Goal: Check status: Check status

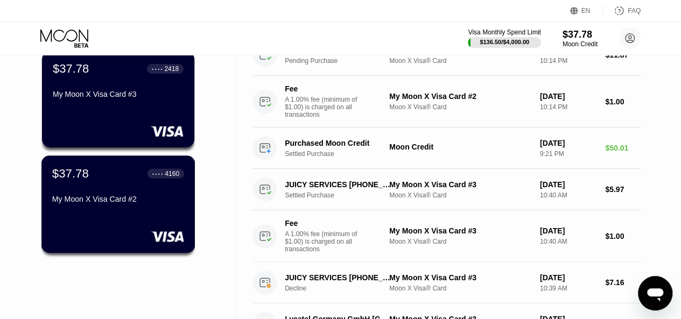
scroll to position [108, 0]
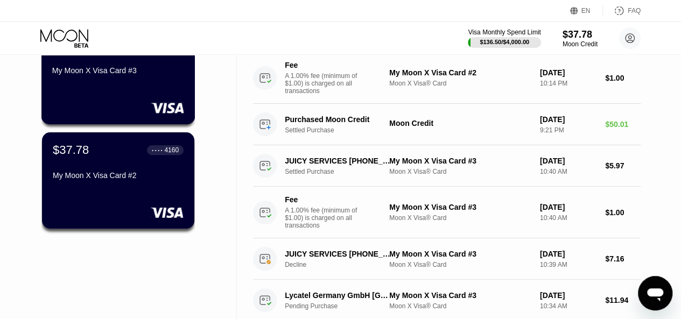
click at [109, 74] on div "My Moon X Visa Card #3" at bounding box center [118, 70] width 132 height 9
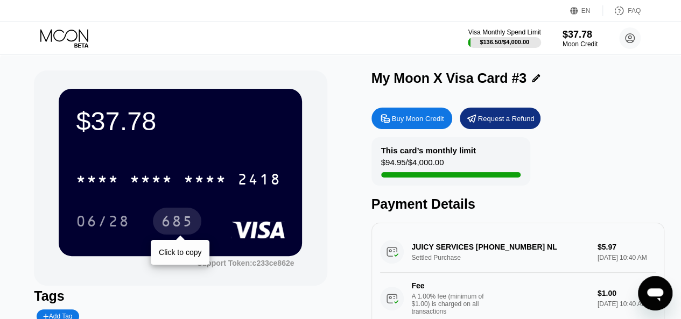
click at [187, 230] on div "685" at bounding box center [177, 222] width 32 height 17
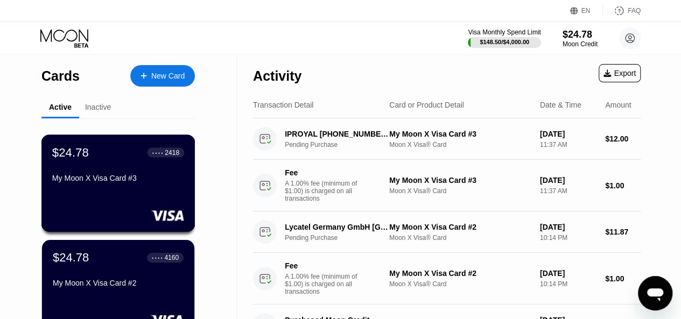
click at [119, 166] on div "$24.78 ● ● ● ● 2418 My Moon X Visa Card #3" at bounding box center [118, 165] width 132 height 41
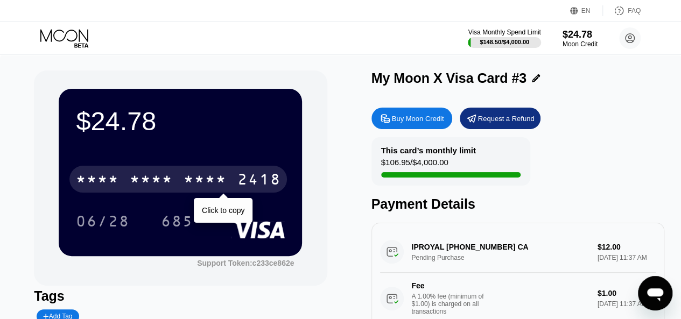
click at [260, 178] on div "2418" at bounding box center [258, 180] width 43 height 17
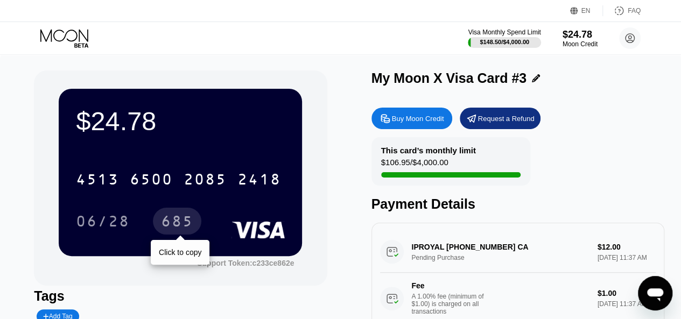
click at [179, 230] on div "685" at bounding box center [177, 222] width 32 height 17
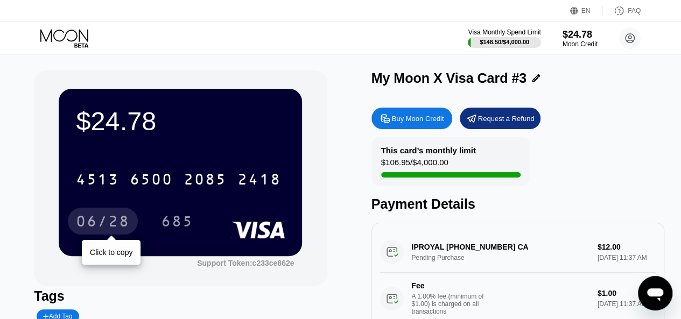
click at [116, 216] on div "06/28" at bounding box center [103, 222] width 54 height 17
